Goal: Transaction & Acquisition: Purchase product/service

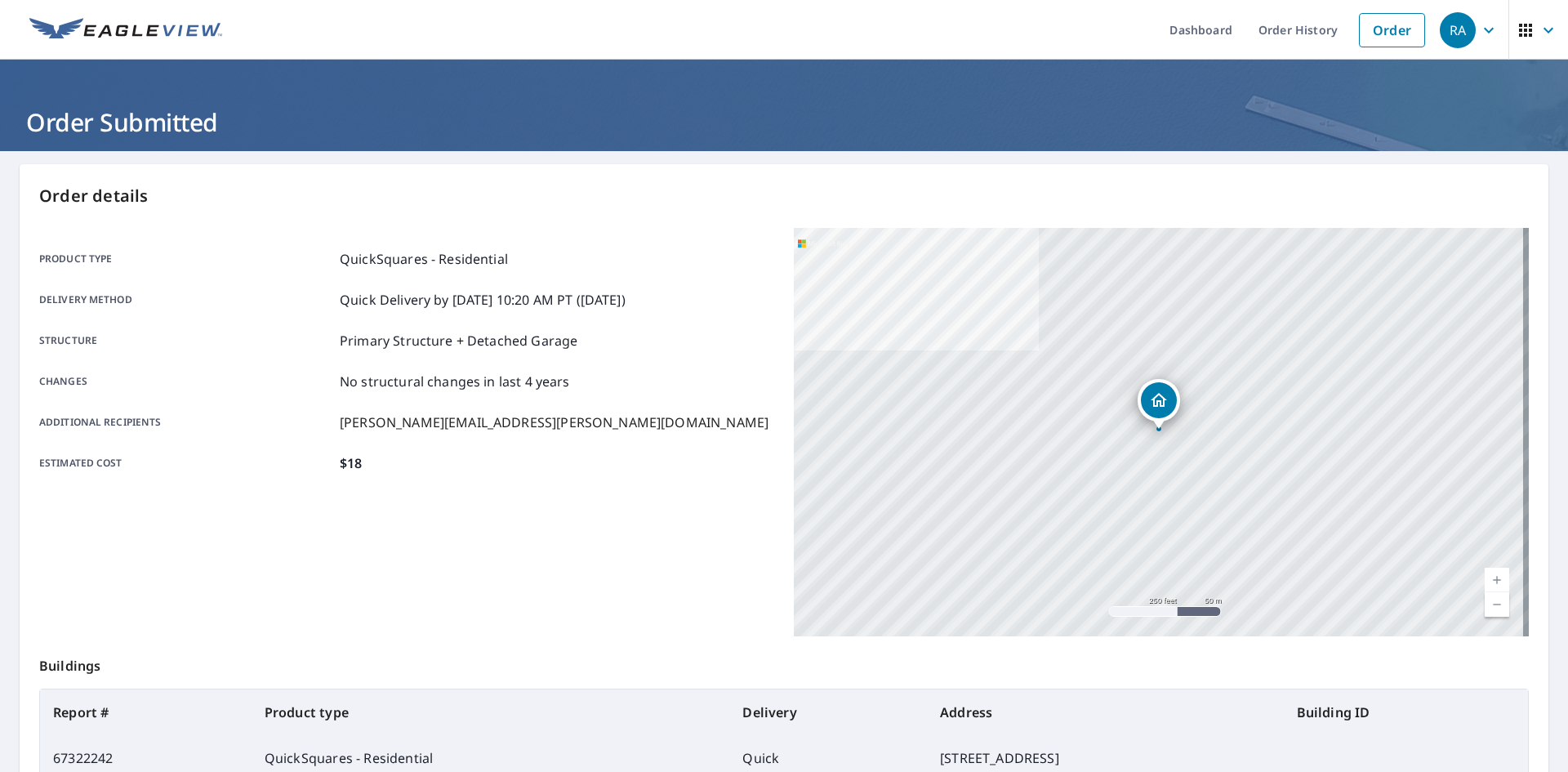
scroll to position [3, 0]
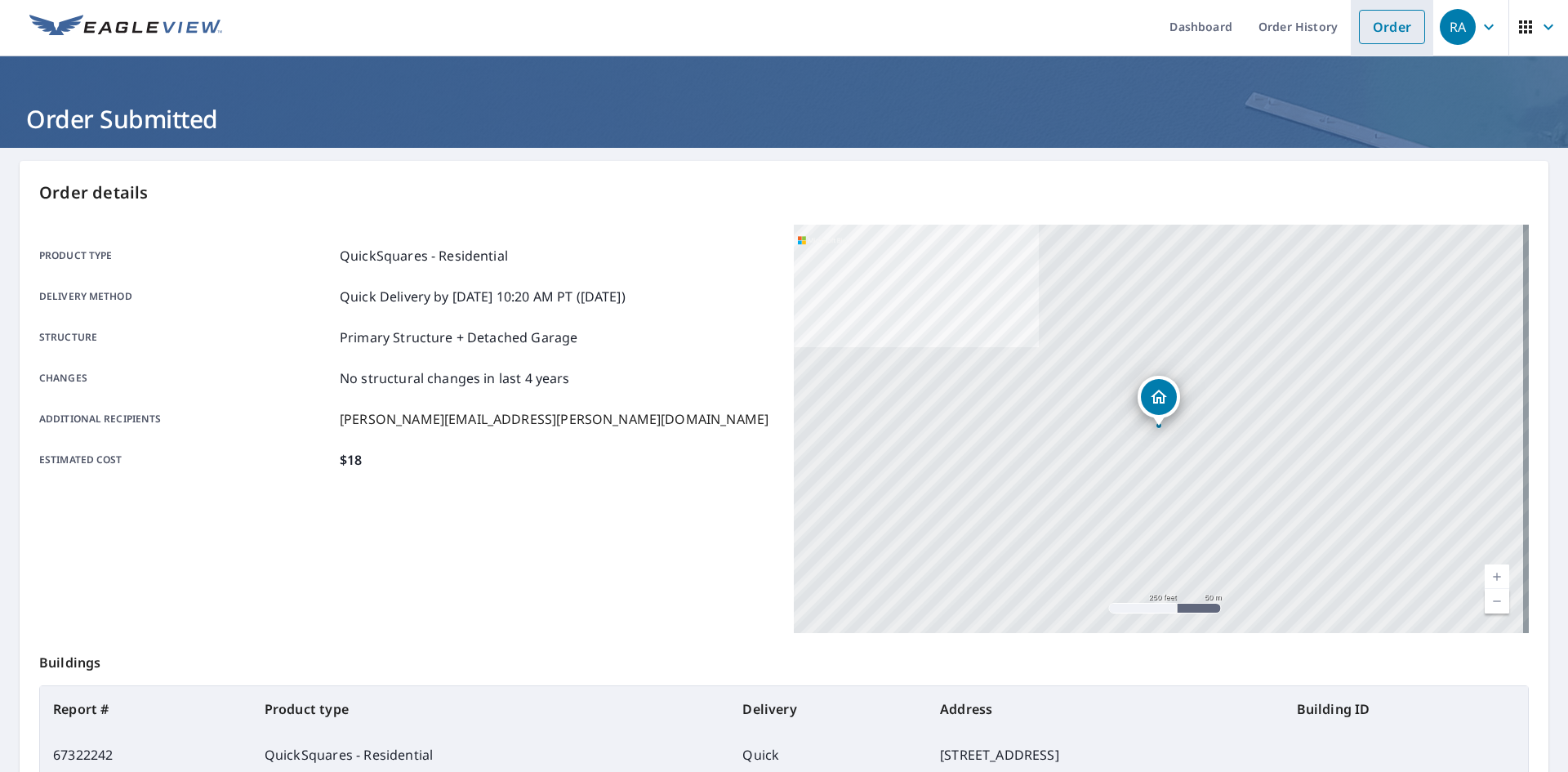
click at [1393, 21] on link "Order" at bounding box center [1391, 27] width 67 height 35
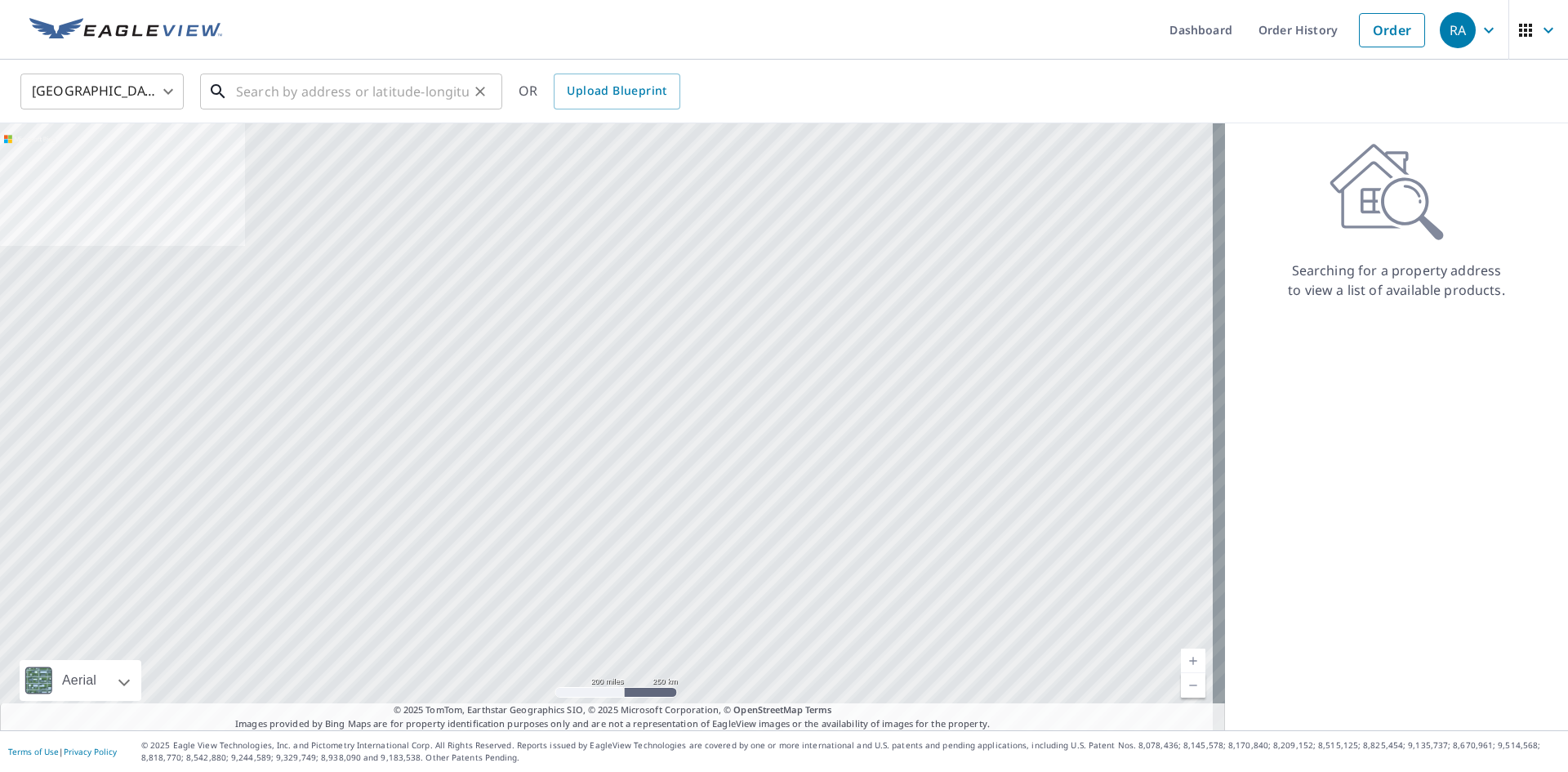
click at [392, 99] on input "text" at bounding box center [352, 91] width 233 height 45
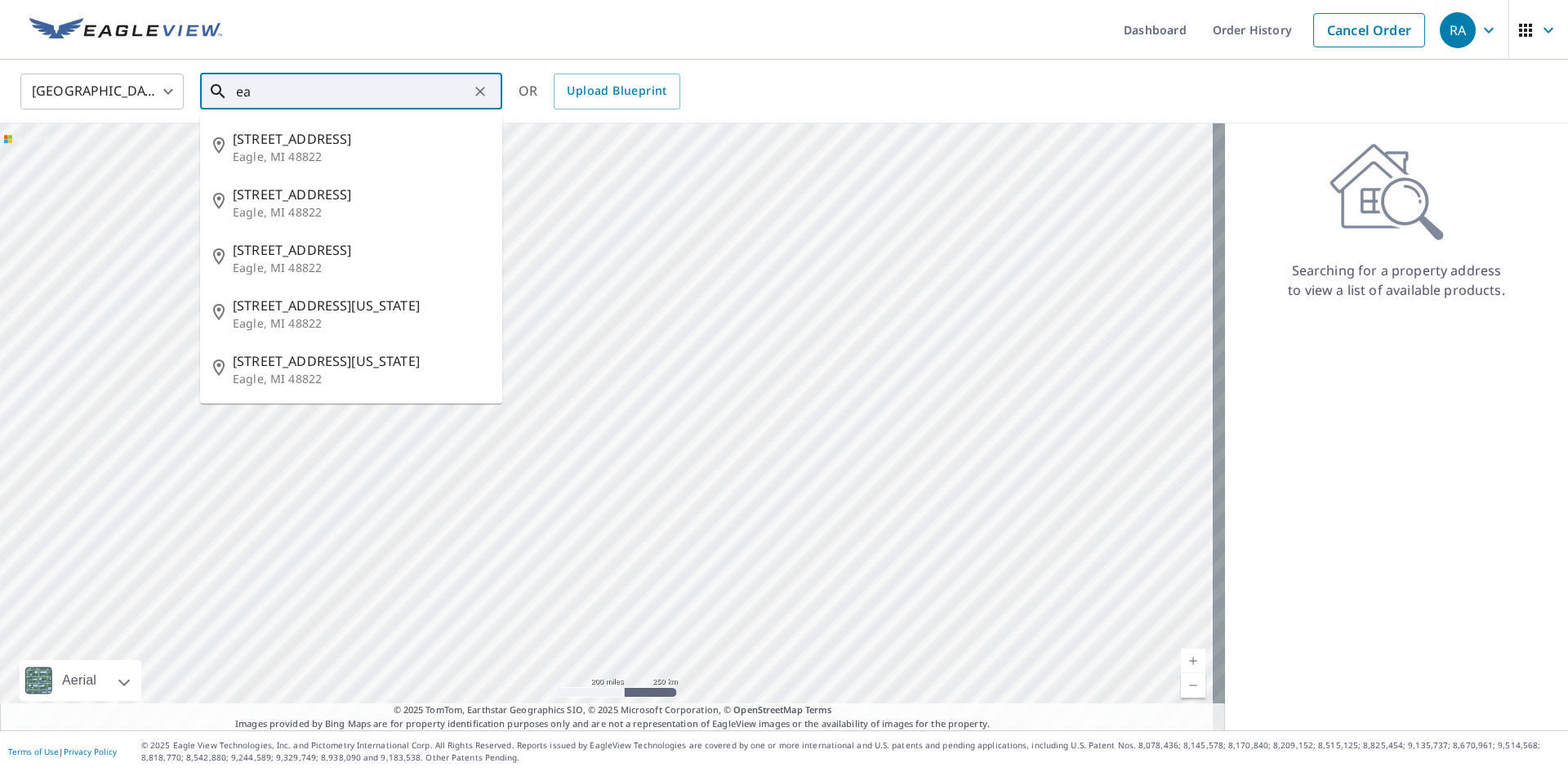
type input "e"
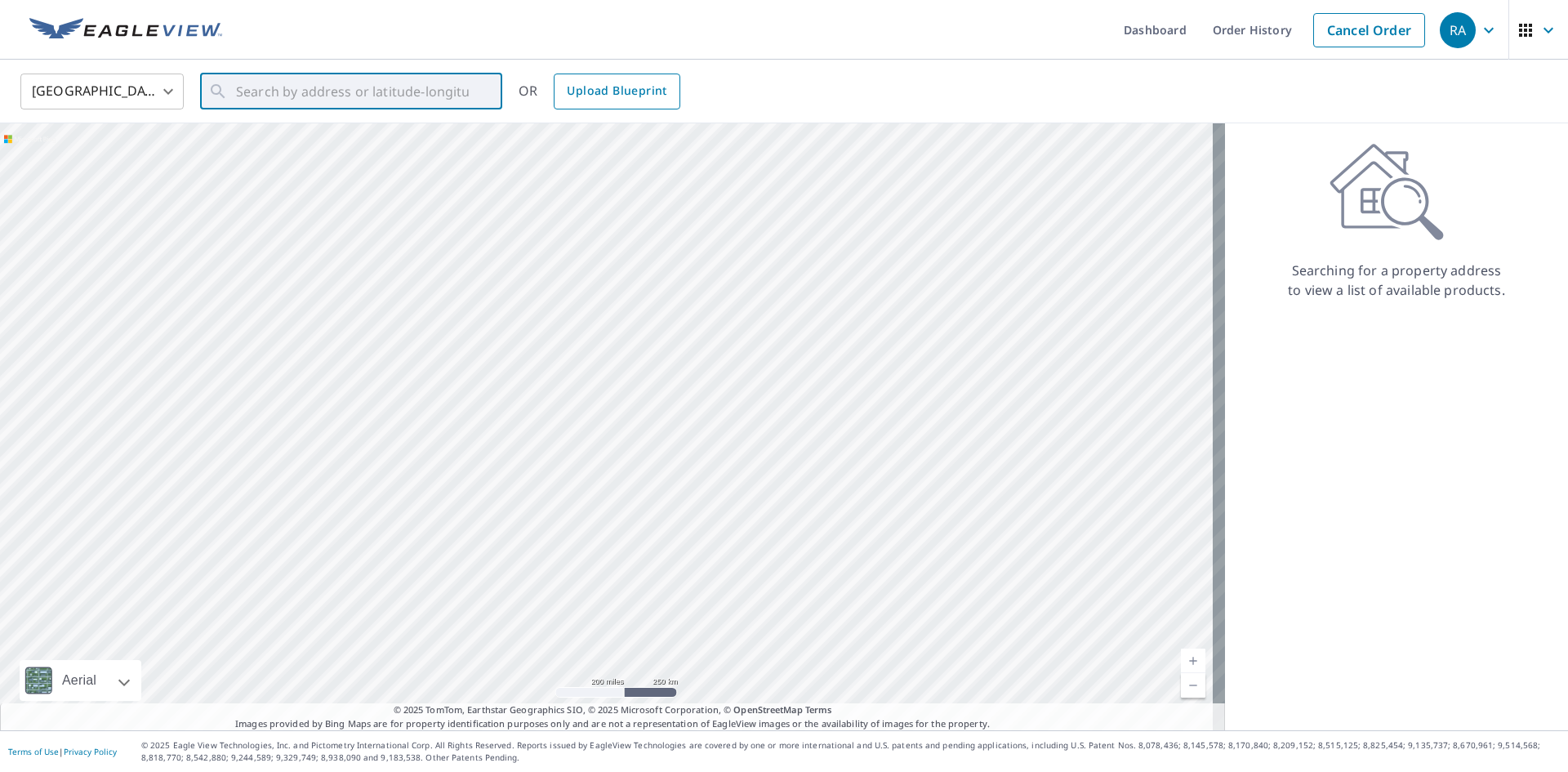
click at [604, 95] on span "Upload Blueprint" at bounding box center [616, 91] width 99 height 20
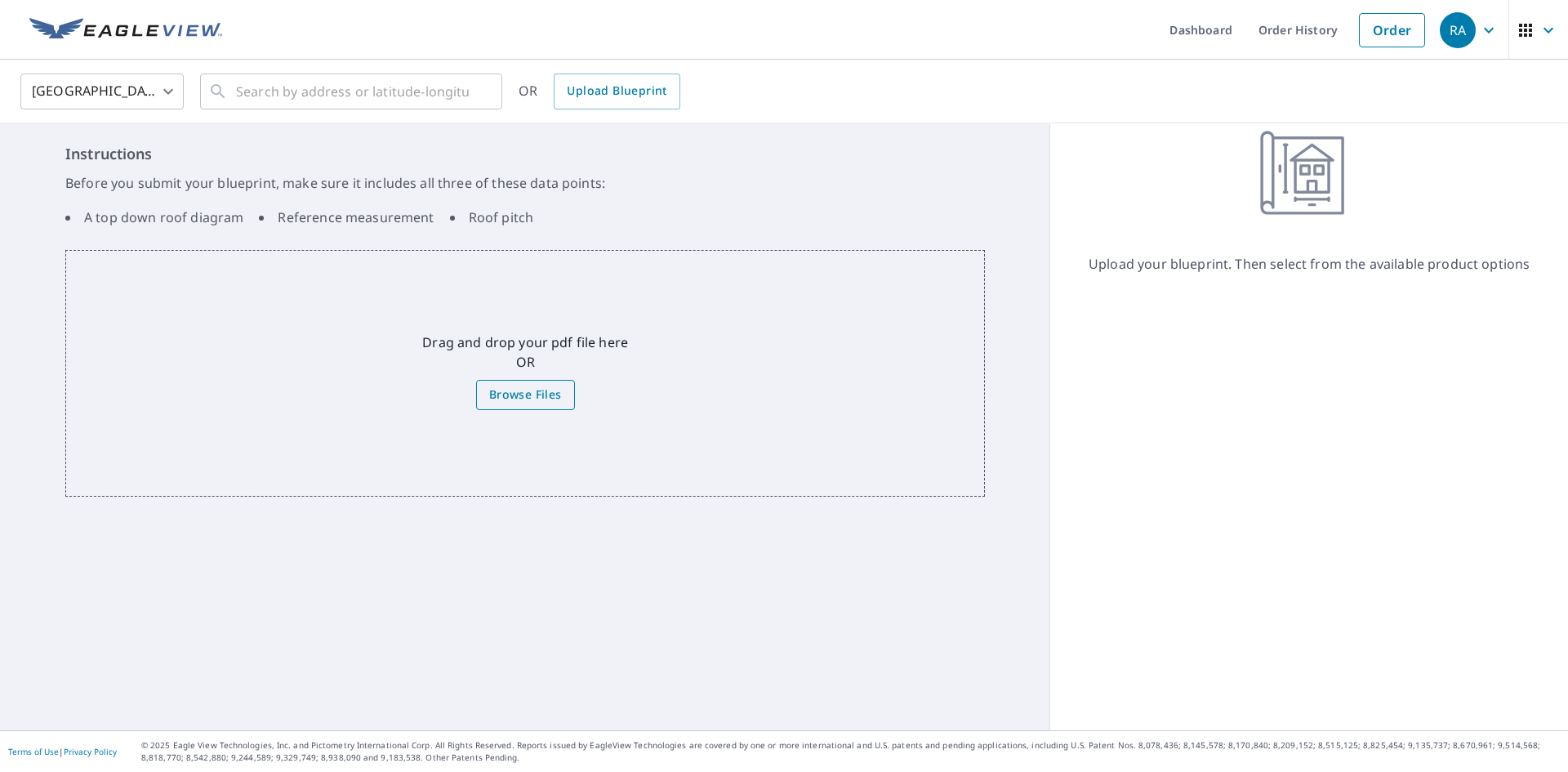
click at [537, 395] on span "Browse Files" at bounding box center [525, 395] width 72 height 20
click at [0, 0] on input "Browse Files" at bounding box center [0, 0] width 0 height 0
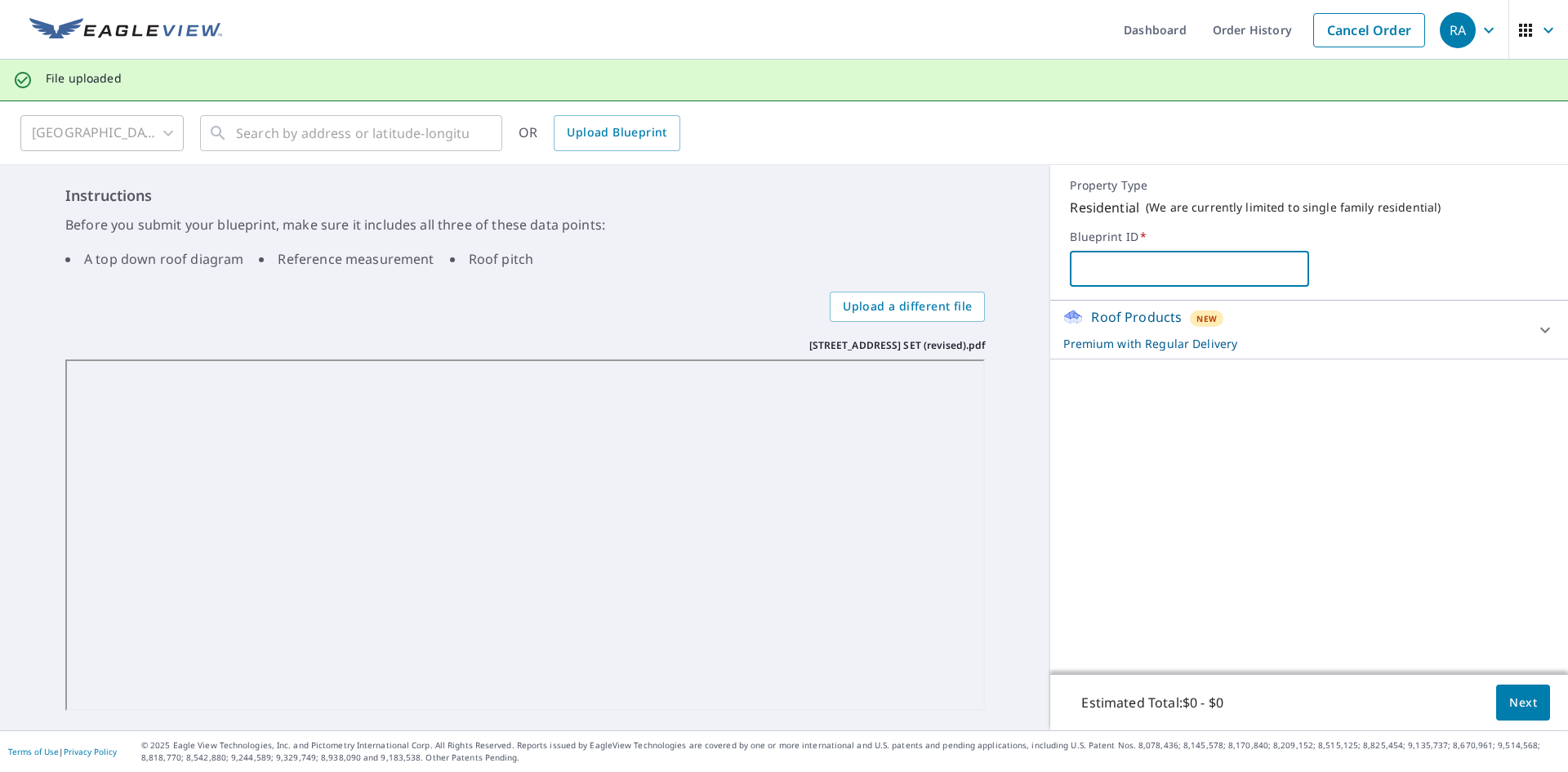
click at [1166, 278] on input "text" at bounding box center [1190, 268] width 239 height 45
type input "m"
type input "MJC/301meadow"
click at [1429, 332] on div "Roof Products New Premium with Regular Delivery" at bounding box center [1294, 329] width 462 height 45
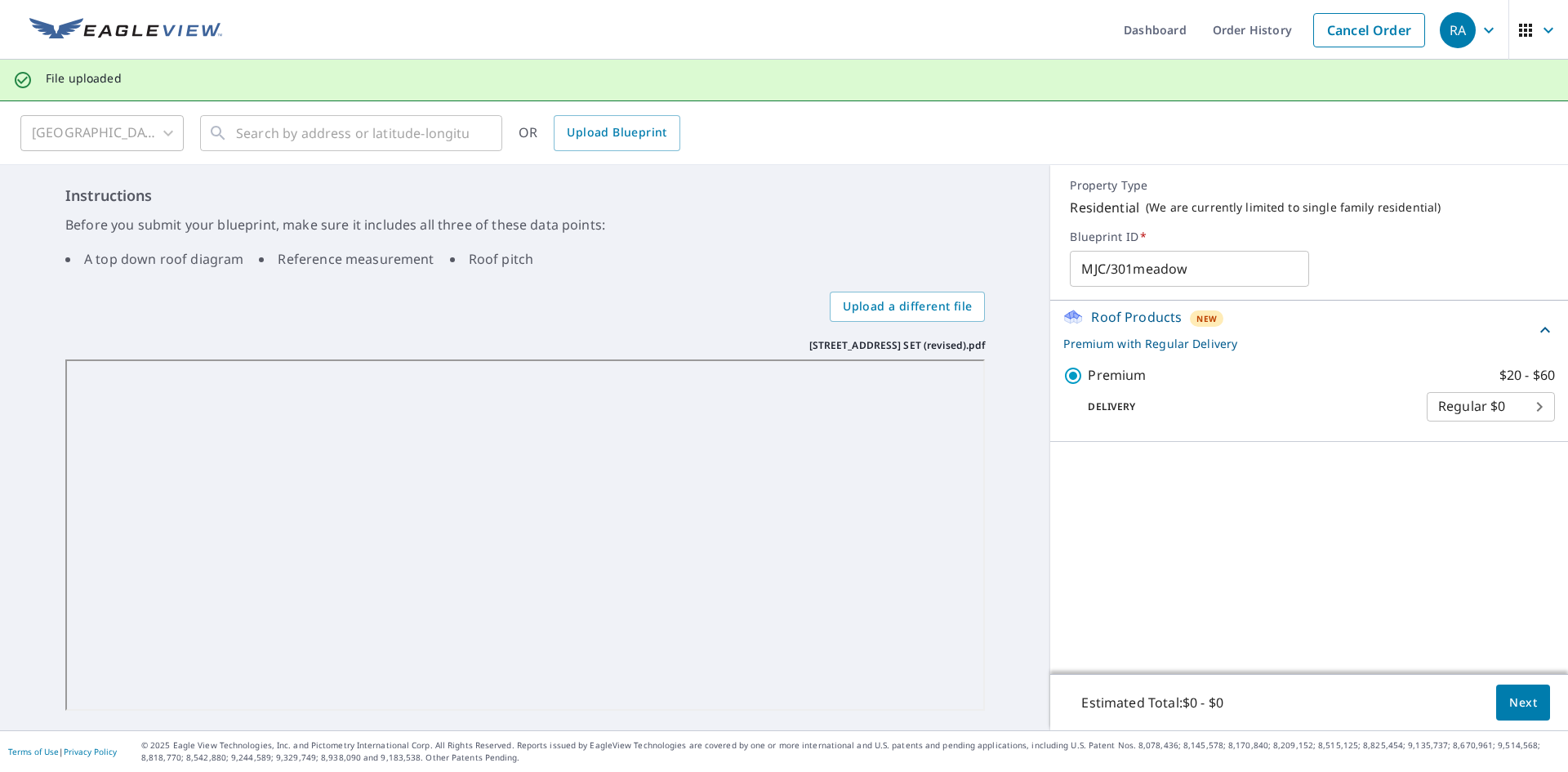
click at [1401, 343] on p "Premium with Regular Delivery" at bounding box center [1299, 344] width 472 height 17
click at [1509, 714] on button "Next" at bounding box center [1523, 703] width 54 height 37
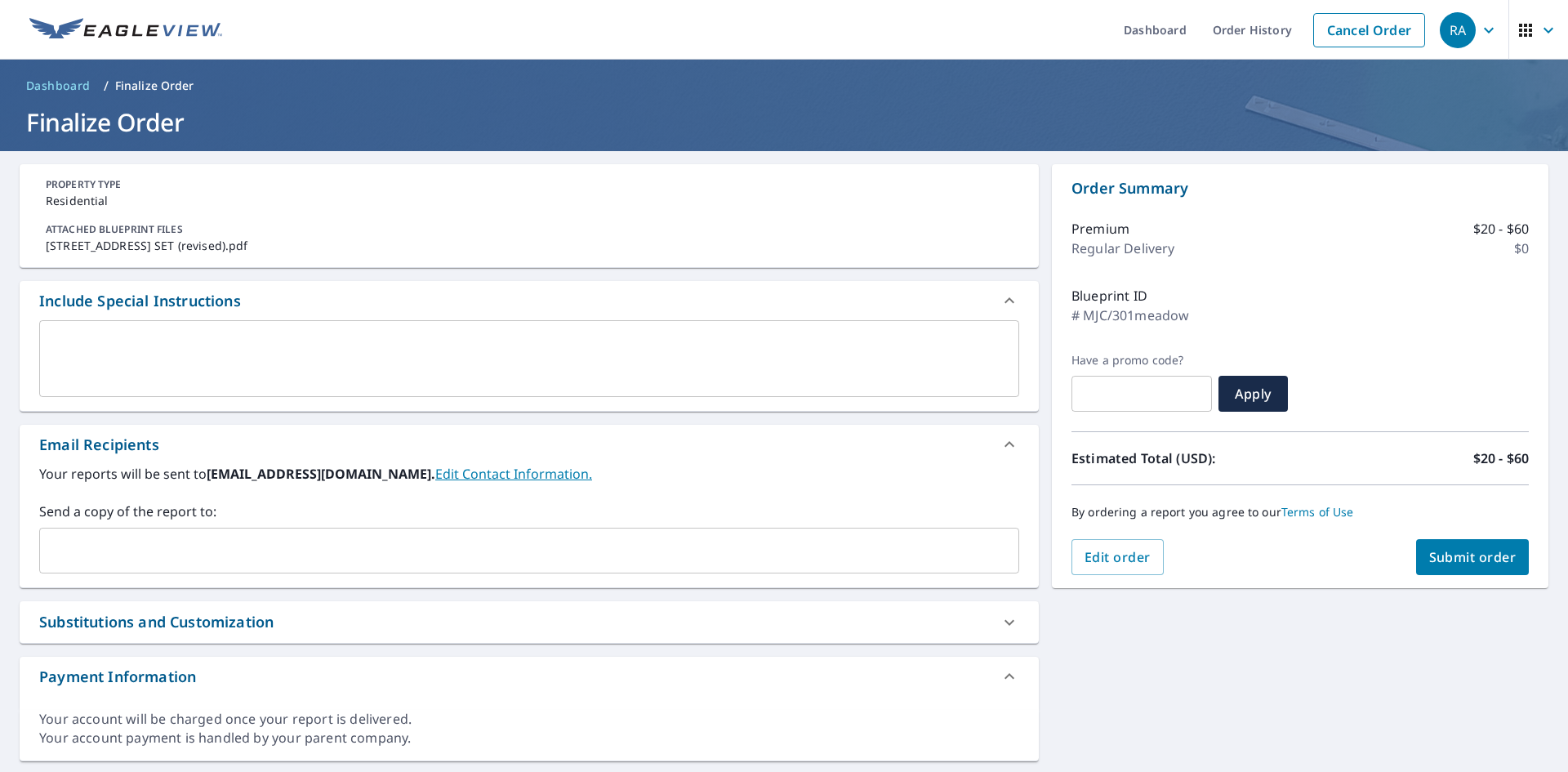
click at [106, 362] on textarea at bounding box center [529, 359] width 957 height 46
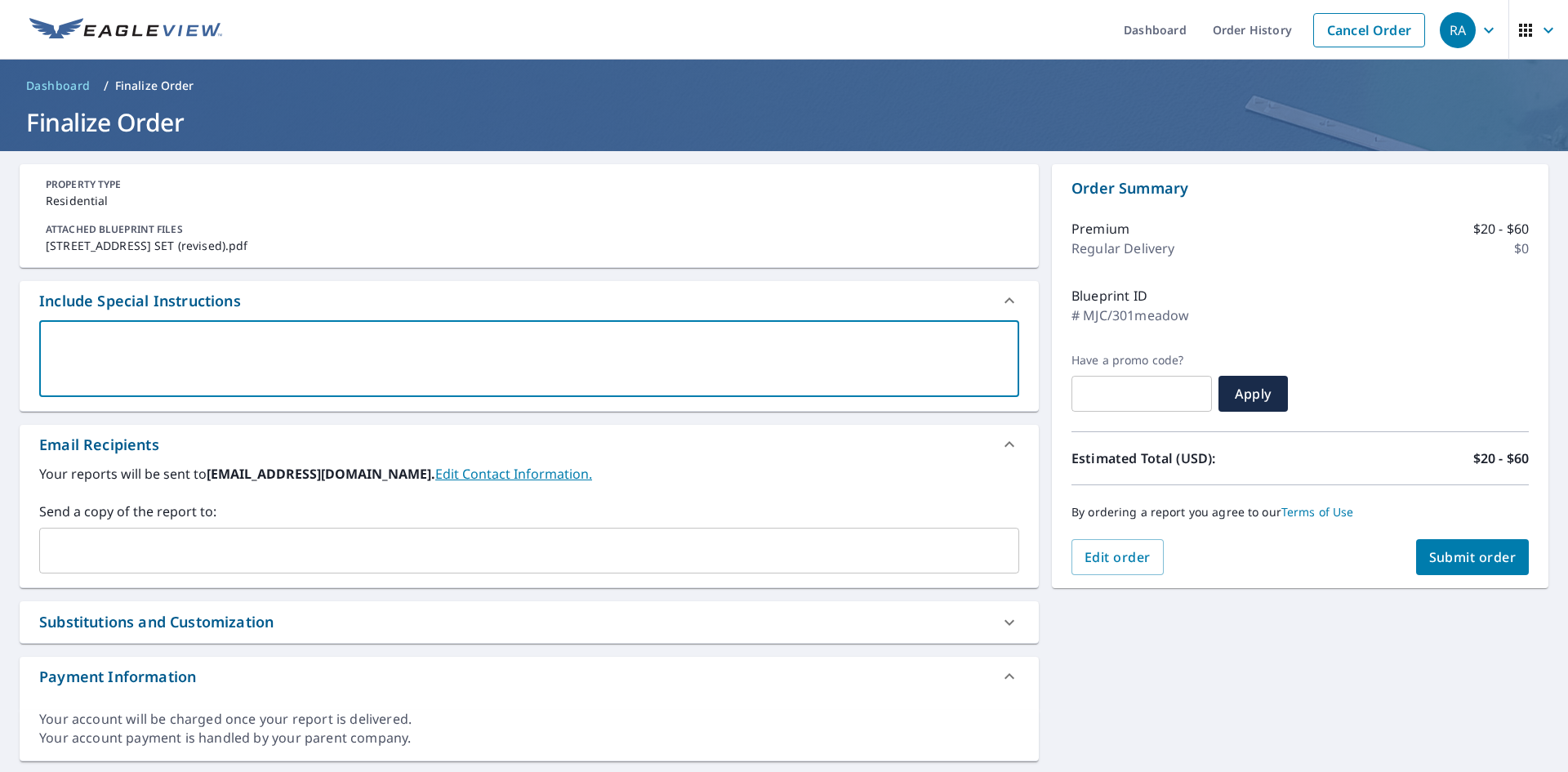
click at [54, 535] on input "text" at bounding box center [516, 550] width 941 height 31
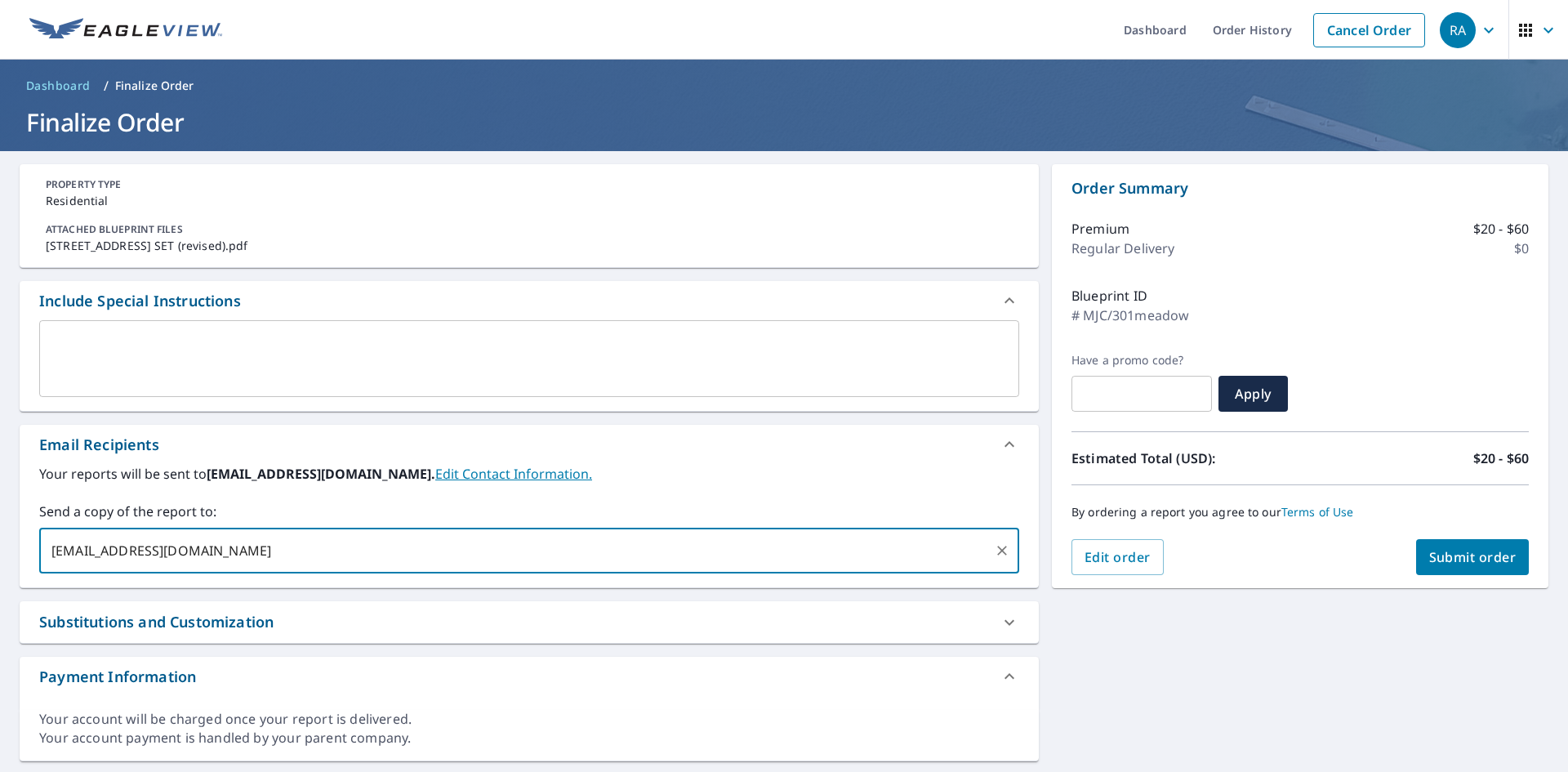
click at [60, 549] on input "[EMAIL_ADDRESS][DOMAIN_NAME]" at bounding box center [516, 550] width 941 height 31
type input "[PERSON_NAME][EMAIL_ADDRESS][DOMAIN_NAME]"
